Goal: Task Accomplishment & Management: Manage account settings

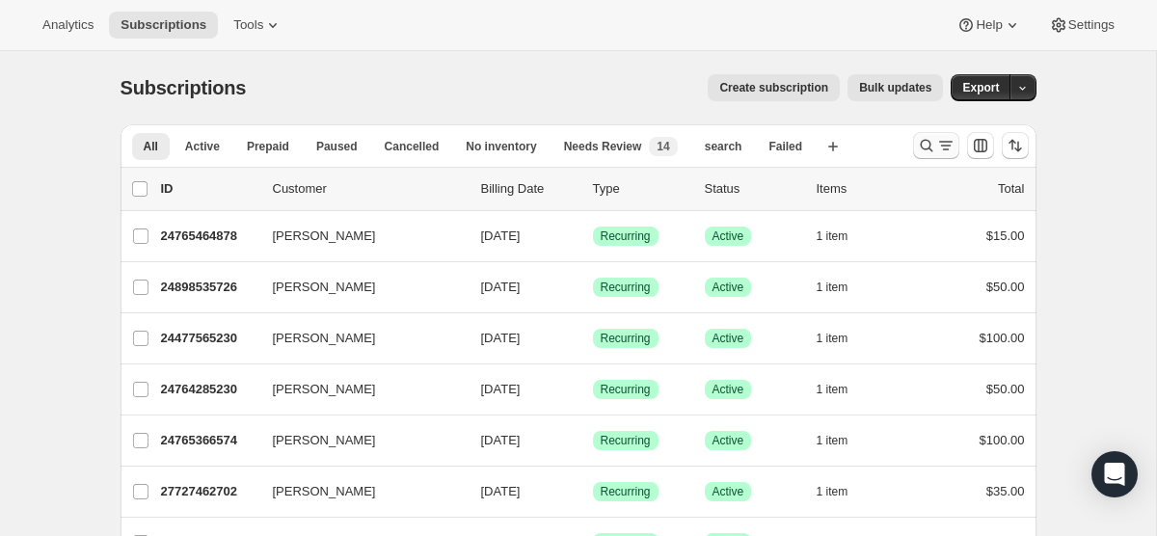
click at [937, 143] on icon "Search and filter results" at bounding box center [945, 145] width 19 height 19
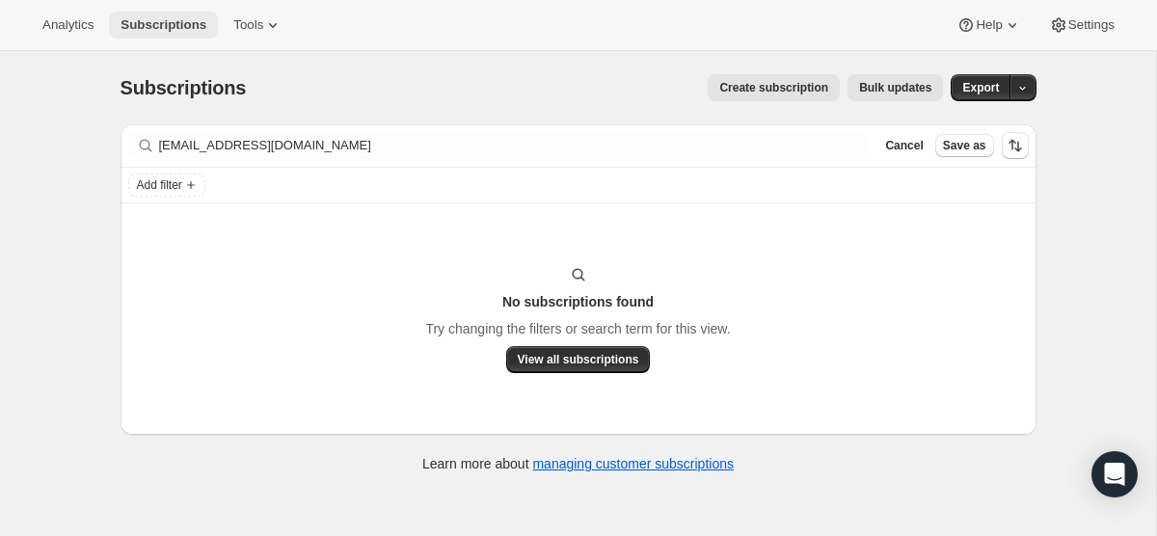
click at [154, 23] on span "Subscriptions" at bounding box center [164, 24] width 86 height 15
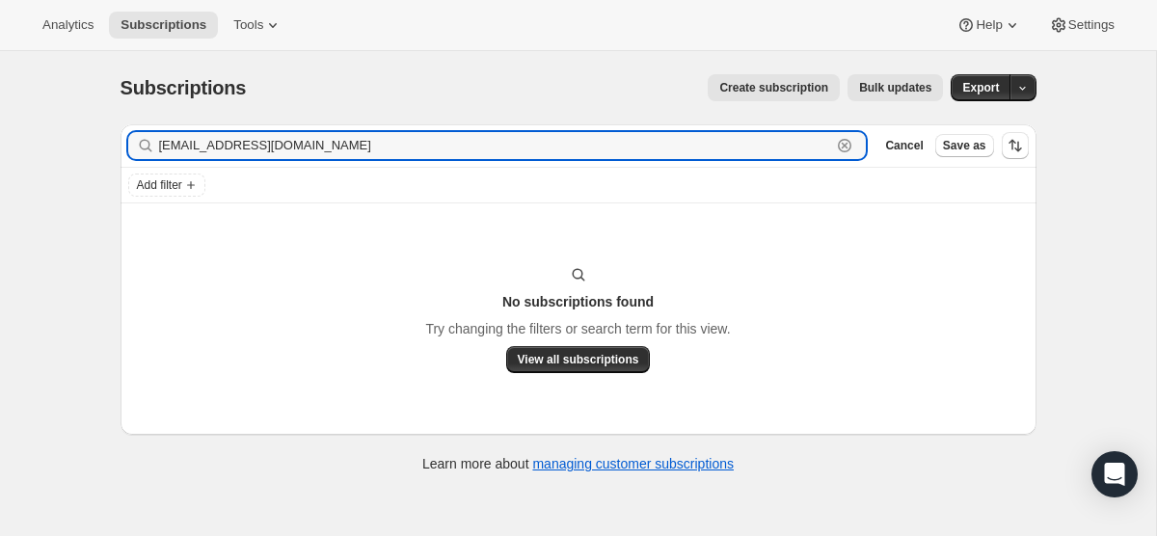
drag, startPoint x: 318, startPoint y: 155, endPoint x: 140, endPoint y: 134, distance: 179.6
click at [145, 135] on div "[EMAIL_ADDRESS][DOMAIN_NAME] Clear" at bounding box center [497, 145] width 739 height 27
paste input "davevetmed@gmai"
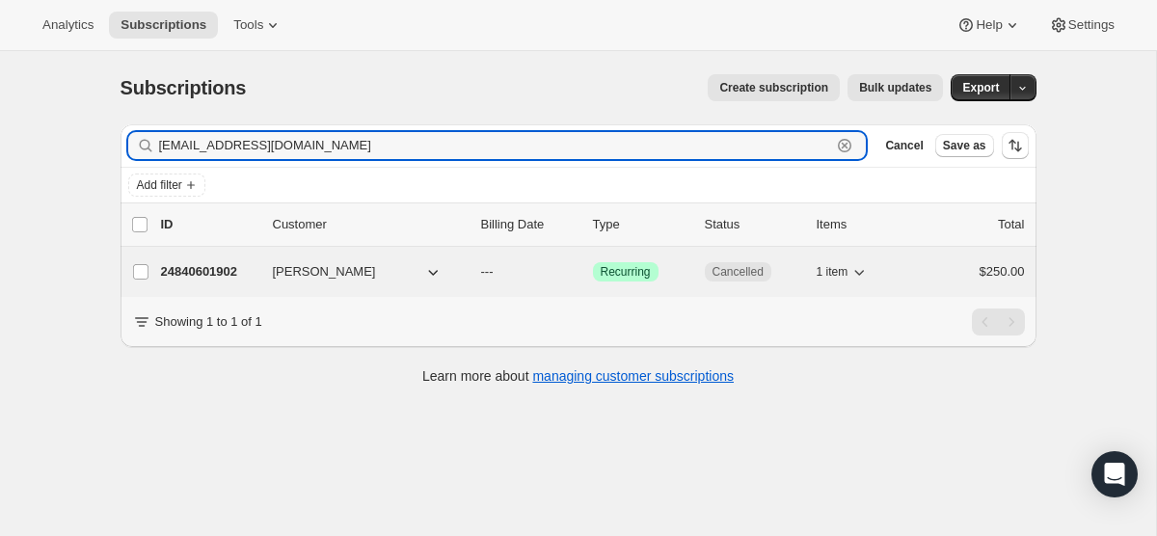
type input "[EMAIL_ADDRESS][DOMAIN_NAME]"
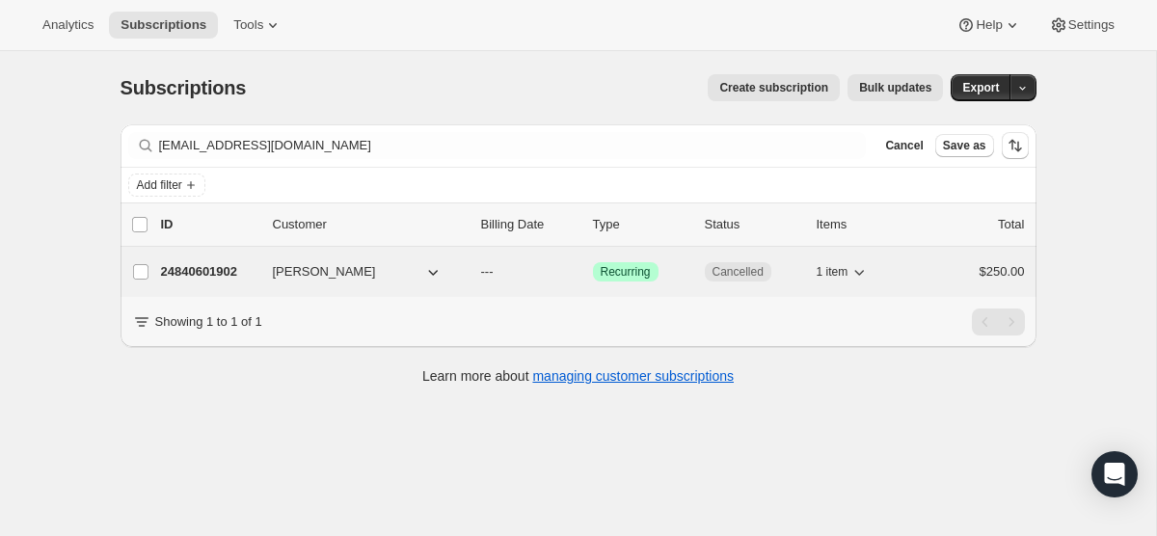
click at [212, 273] on p "24840601902" at bounding box center [209, 271] width 96 height 19
